Goal: Obtain resource: Obtain resource

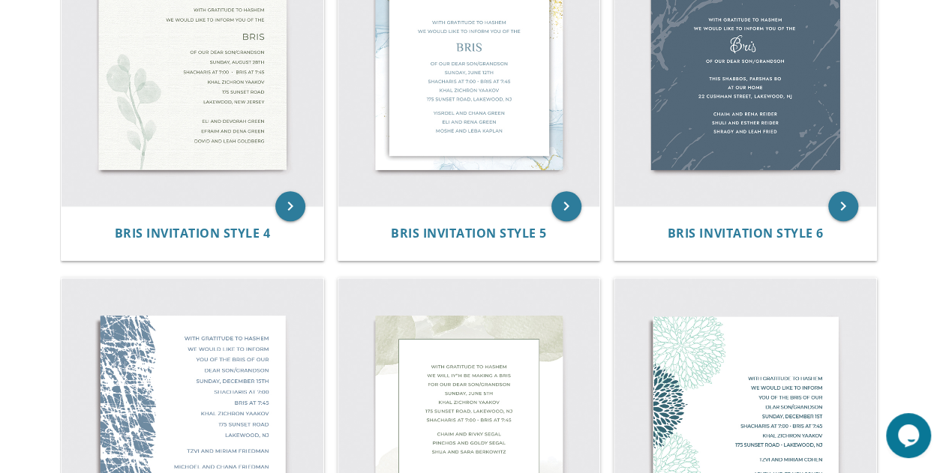
scroll to position [716, 0]
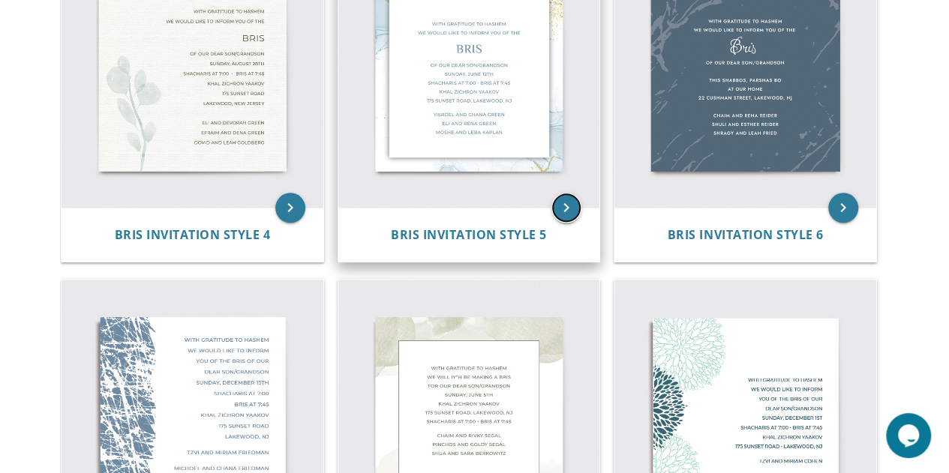
click at [576, 208] on icon "keyboard_arrow_right" at bounding box center [566, 208] width 30 height 30
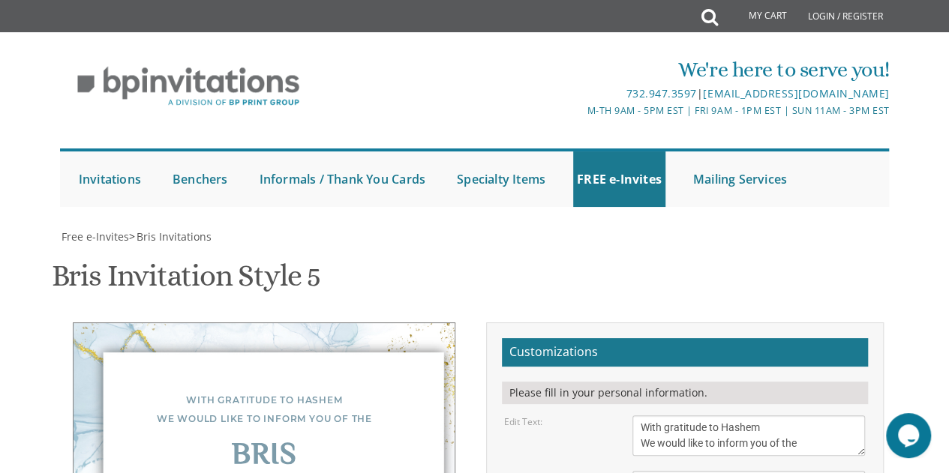
scroll to position [118, 0]
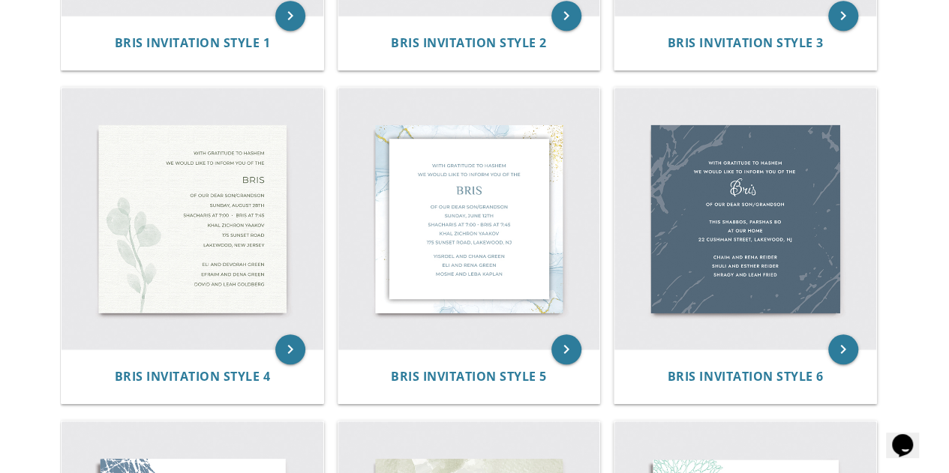
scroll to position [578, 0]
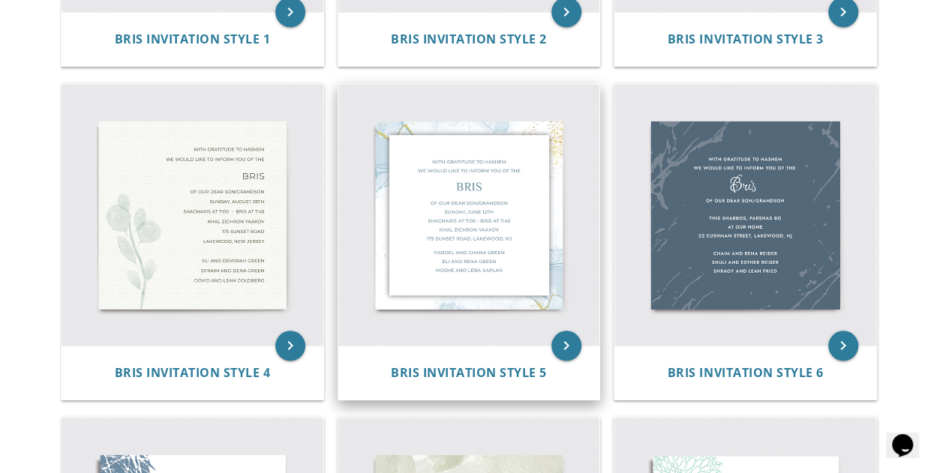
click at [540, 297] on img at bounding box center [469, 215] width 262 height 262
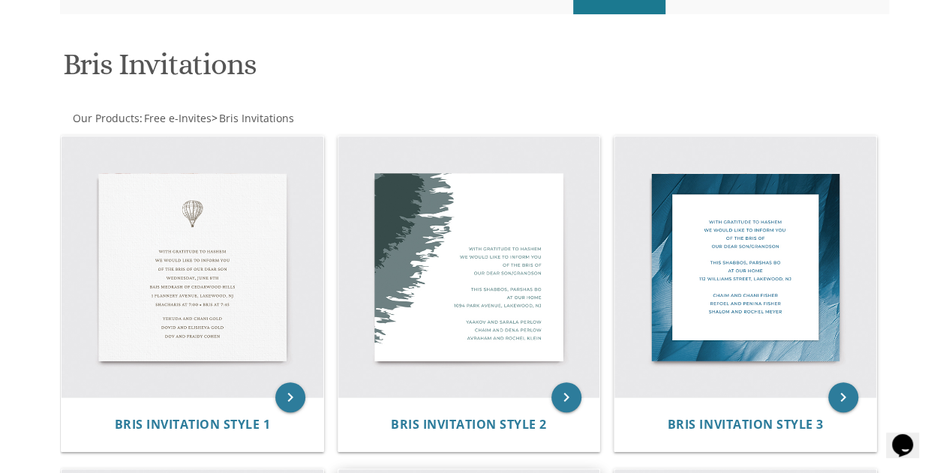
scroll to position [184, 0]
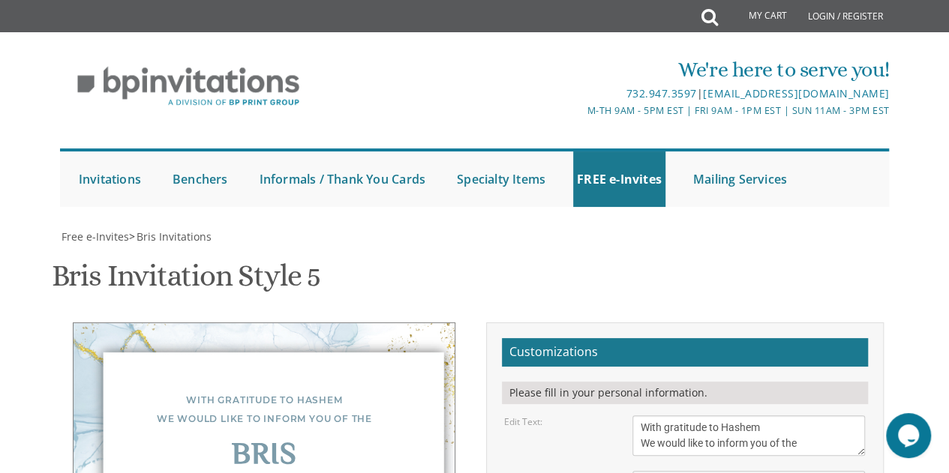
scroll to position [313, 0]
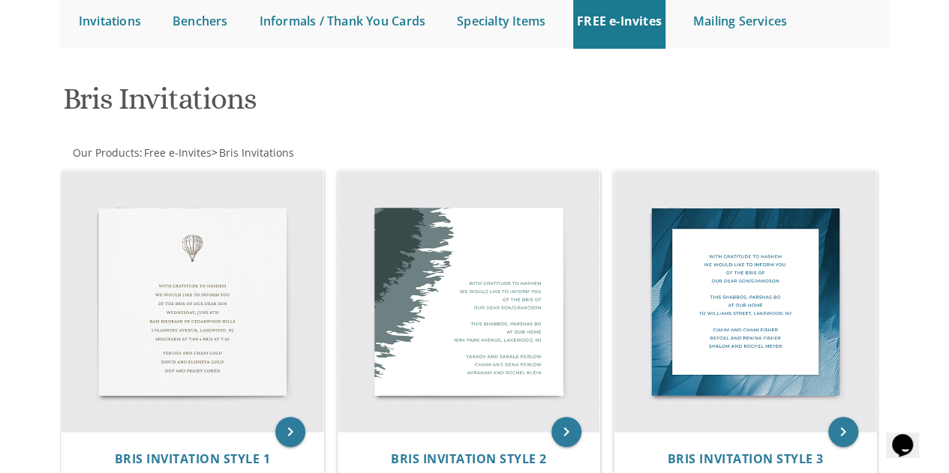
scroll to position [171, 0]
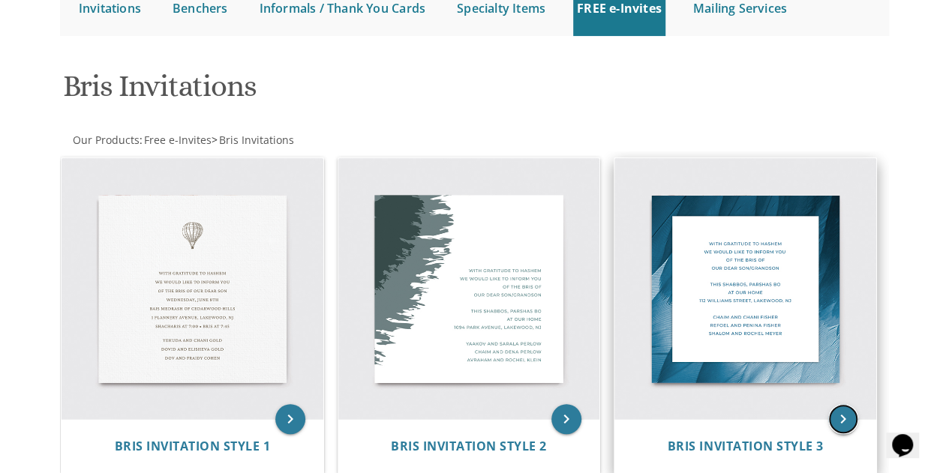
click at [852, 413] on icon "keyboard_arrow_right" at bounding box center [843, 419] width 30 height 30
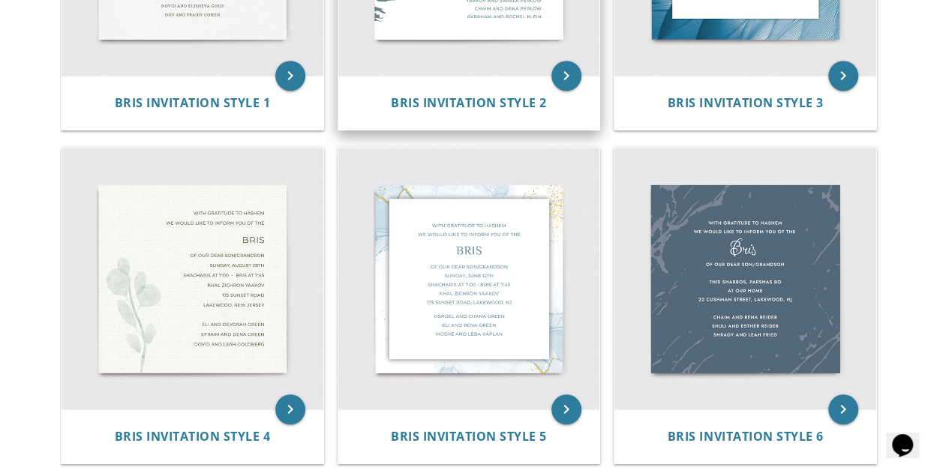
scroll to position [516, 0]
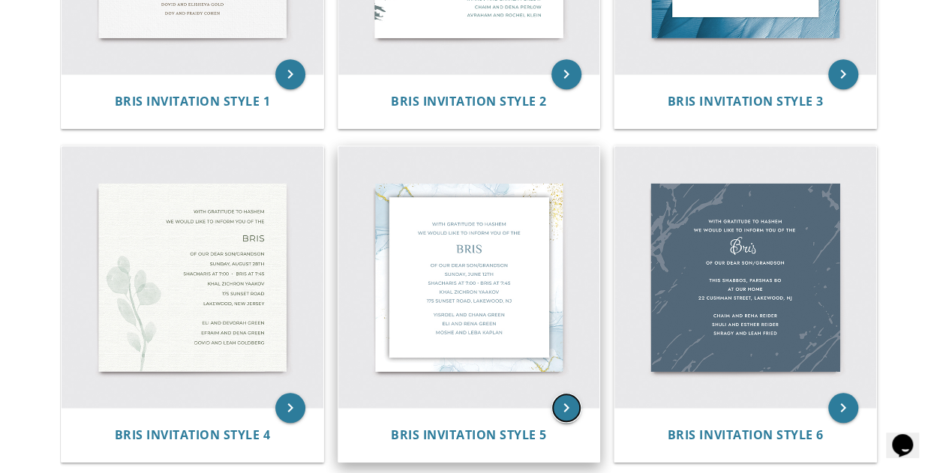
click at [571, 402] on icon "keyboard_arrow_right" at bounding box center [566, 408] width 30 height 30
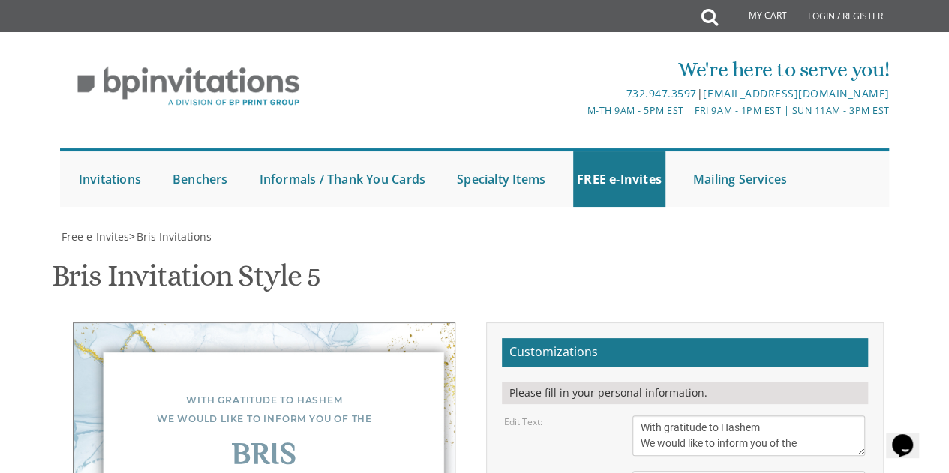
scroll to position [328, 0]
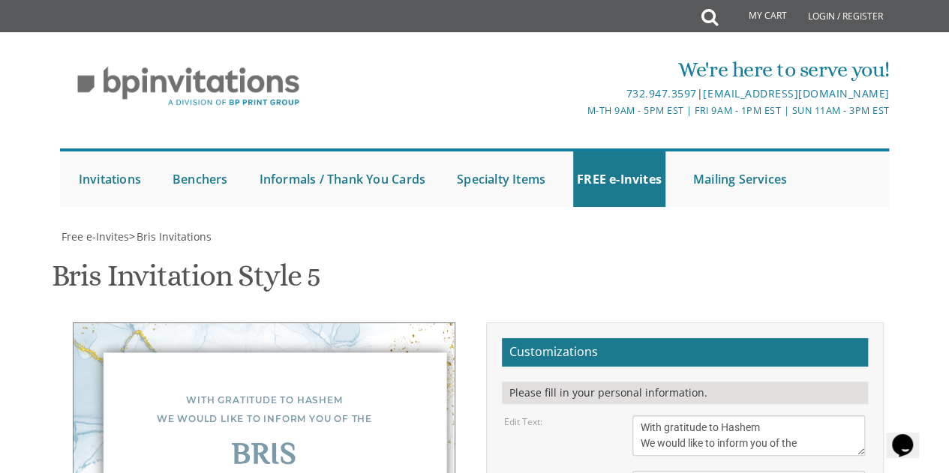
scroll to position [346, 0]
type textarea "Of our dear son/grandson [DATE] Shacharis at 8:00 • Bris at 8:[GEOGRAPHIC_DATA]…"
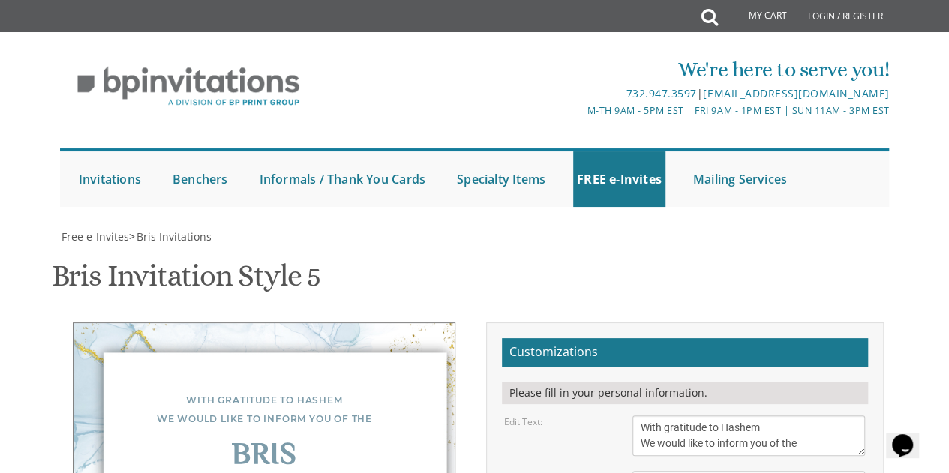
type textarea "Nossi and [PERSON_NAME] [PERSON_NAME] and [PERSON_NAME] Avi and [PERSON_NAME]"
type textarea "Of our dear son/grandson [DATE] Shacharis at 8:00 • Bris at 8:[GEOGRAPHIC_DATA]…"
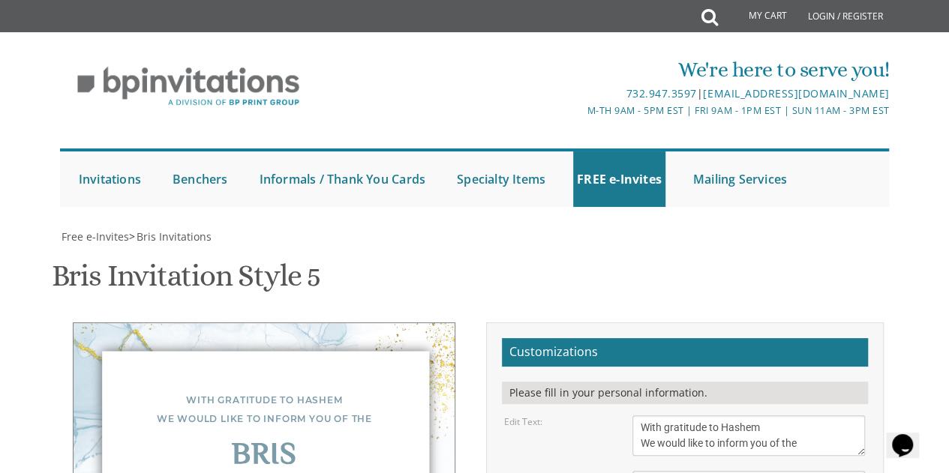
type input "a"
type input "sokolofffam@gmail.com"
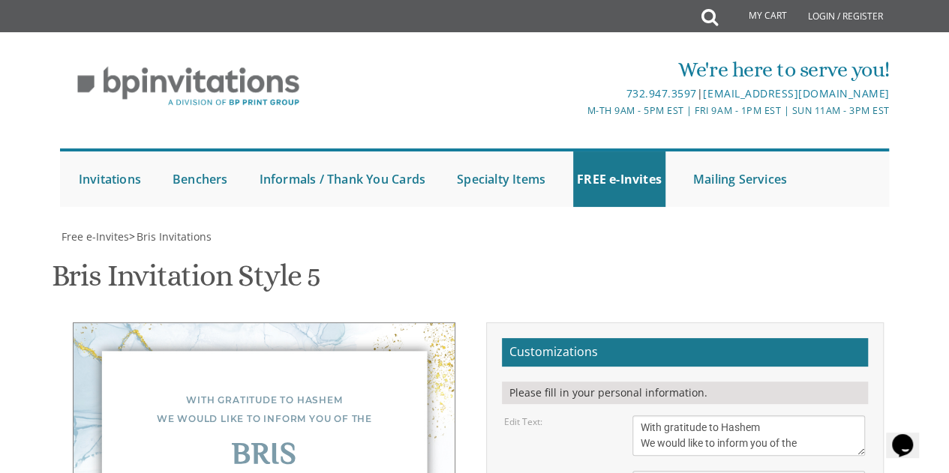
type textarea "Of our dear son/grandson Thursday, August 21st Shacharis at 8:00 • Bris at 8:45…"
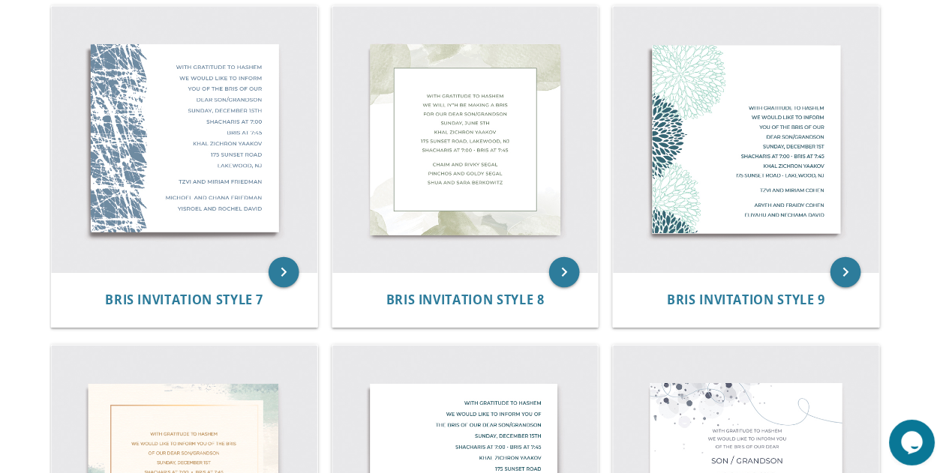
scroll to position [981, 0]
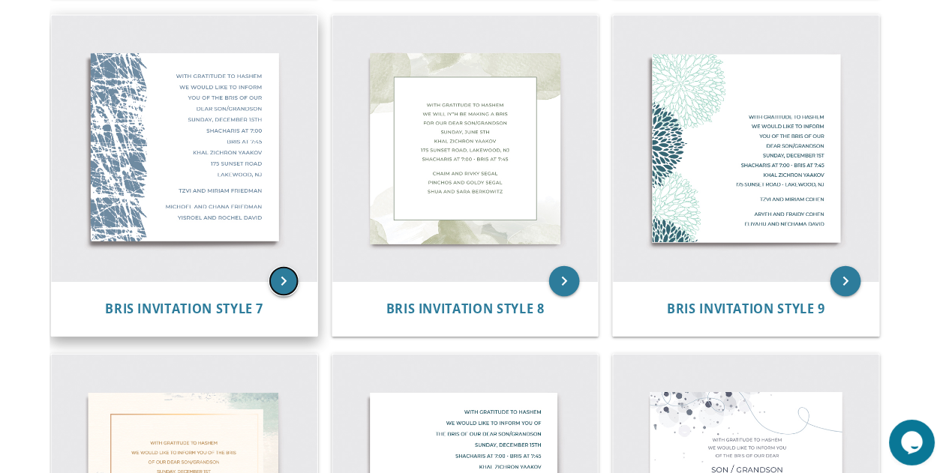
click at [297, 277] on icon "keyboard_arrow_right" at bounding box center [290, 277] width 30 height 30
click at [157, 224] on img at bounding box center [192, 146] width 262 height 262
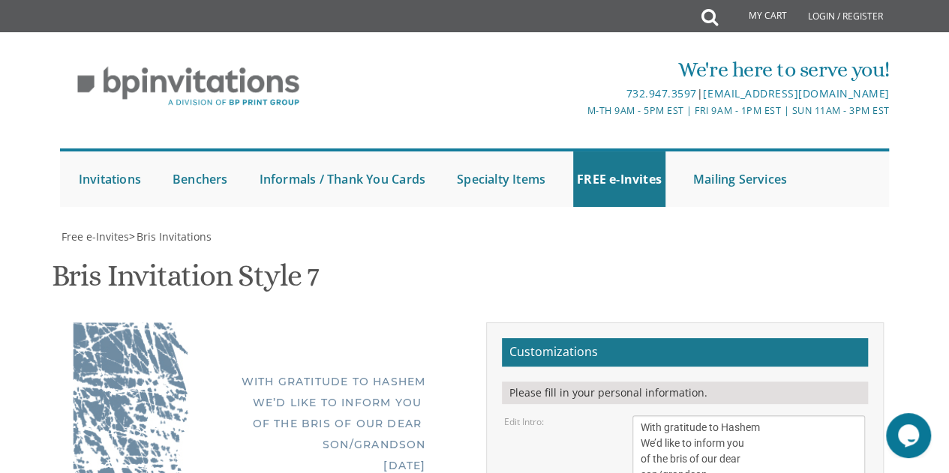
scroll to position [298, 0]
drag, startPoint x: 674, startPoint y: 217, endPoint x: 595, endPoint y: 214, distance: 78.8
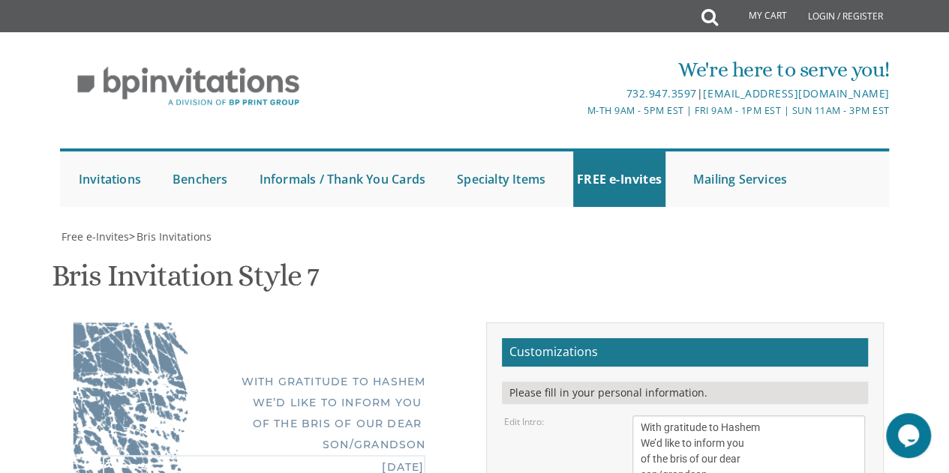
type textarea "[DATE] Shacharis: 8:00 AM Bris: 8:45 AM [GEOGRAPHIC_DATA] [STREET_ADDRESS]"
type textarea "Nossi & [PERSON_NAME]"
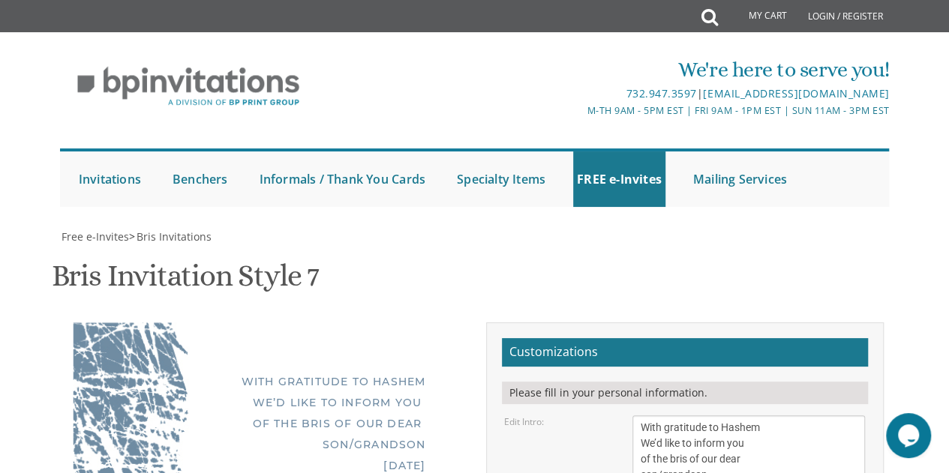
type textarea "[PERSON_NAME] and [PERSON_NAME] Avi and [PERSON_NAME]"
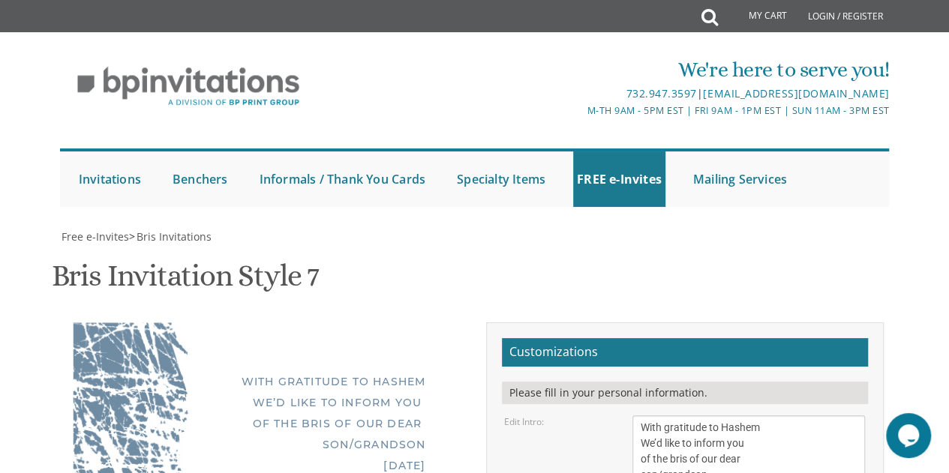
type input "[EMAIL_ADDRESS][DOMAIN_NAME]"
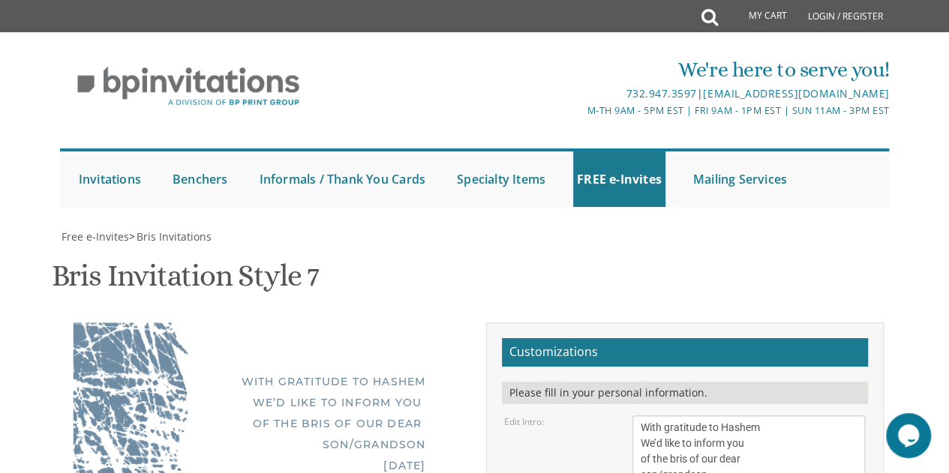
type textarea "Nos"
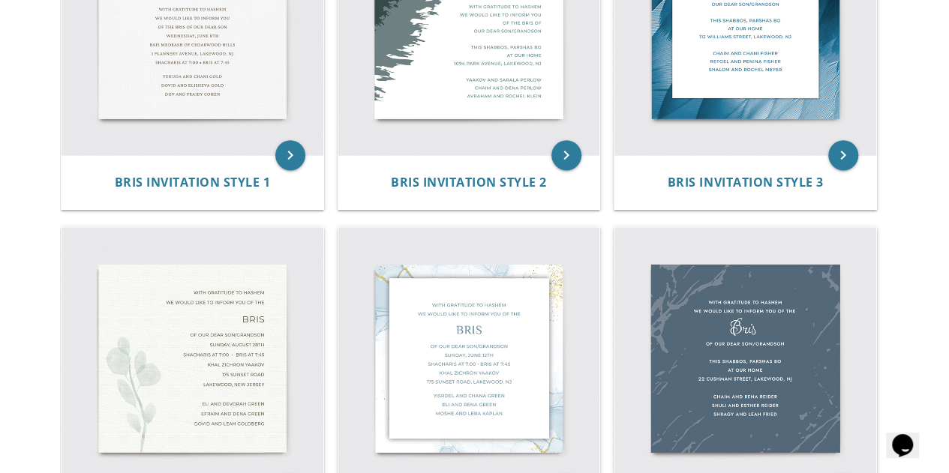
scroll to position [433, 0]
